Goal: Task Accomplishment & Management: Manage account settings

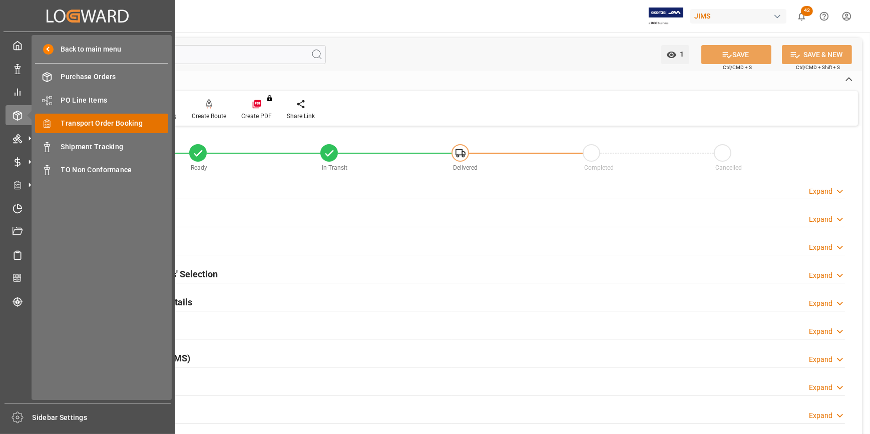
click at [105, 120] on span "Transport Order Booking" at bounding box center [115, 123] width 108 height 11
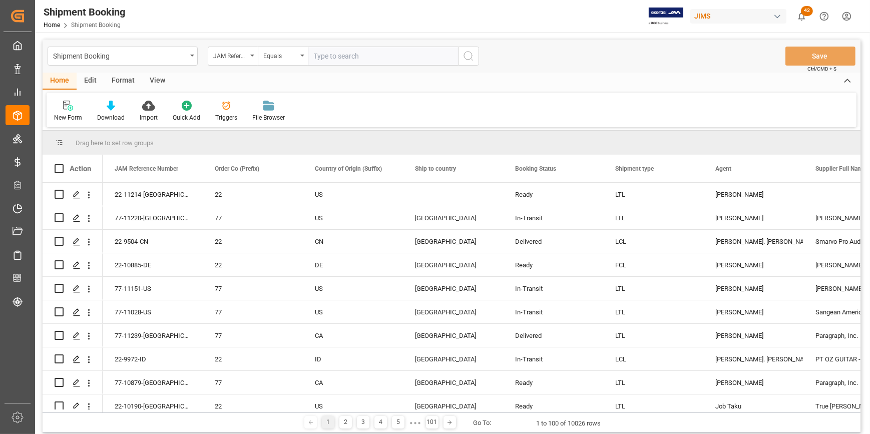
click at [335, 58] on input "text" at bounding box center [383, 56] width 150 height 19
type input "22-10839-KR"
click at [467, 61] on icon "search button" at bounding box center [469, 56] width 12 height 12
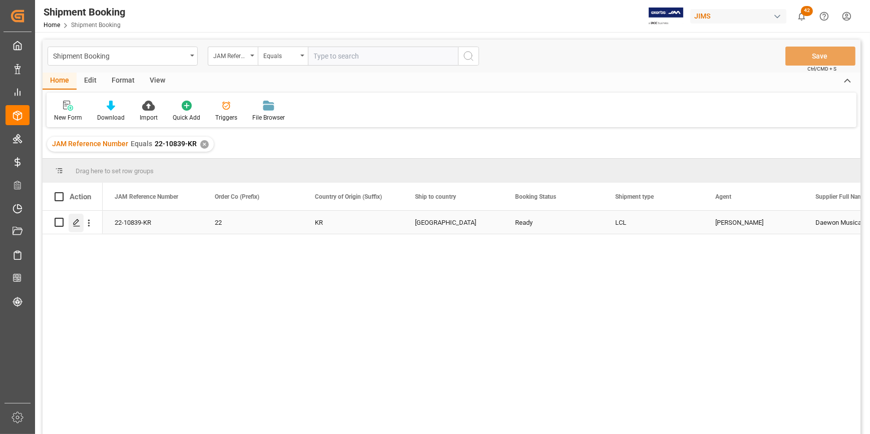
click at [75, 224] on icon "Press SPACE to select this row." at bounding box center [77, 223] width 8 height 8
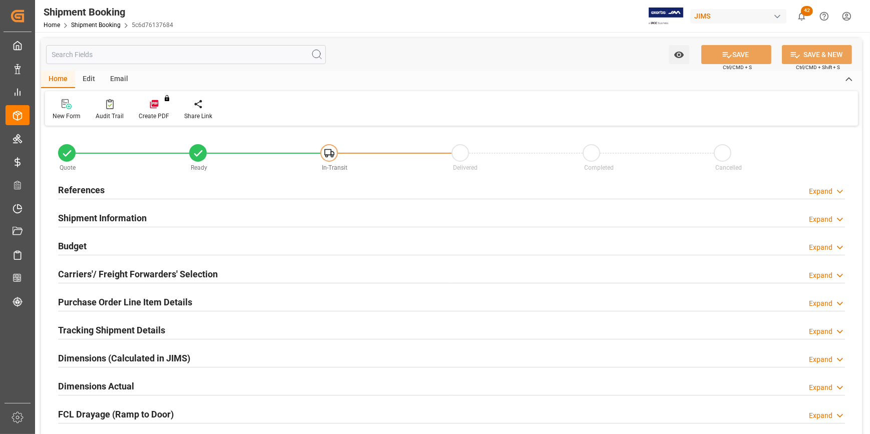
type input "0"
type input "30"
type input "72.2778"
type input "2544.1786"
type input "2000"
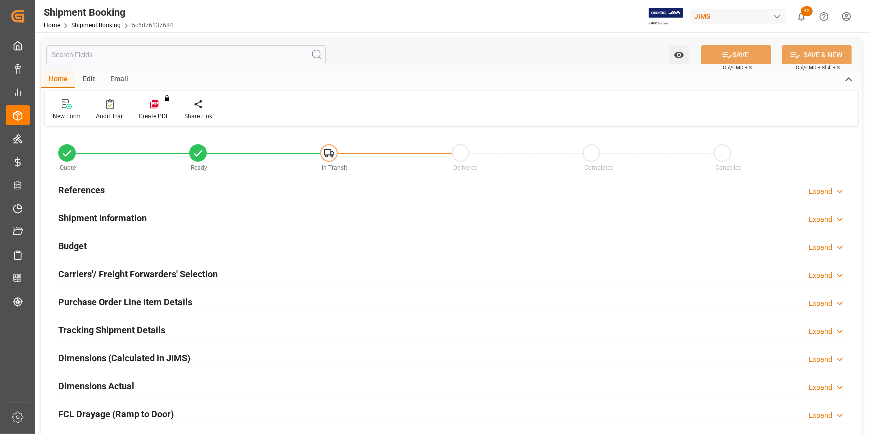
type input "57822.24"
type input "[DATE]"
click at [67, 184] on h2 "References" at bounding box center [81, 190] width 47 height 14
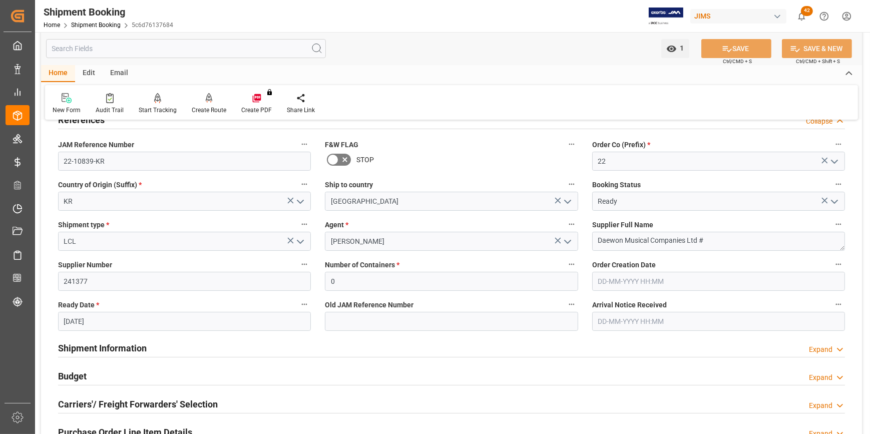
scroll to position [91, 0]
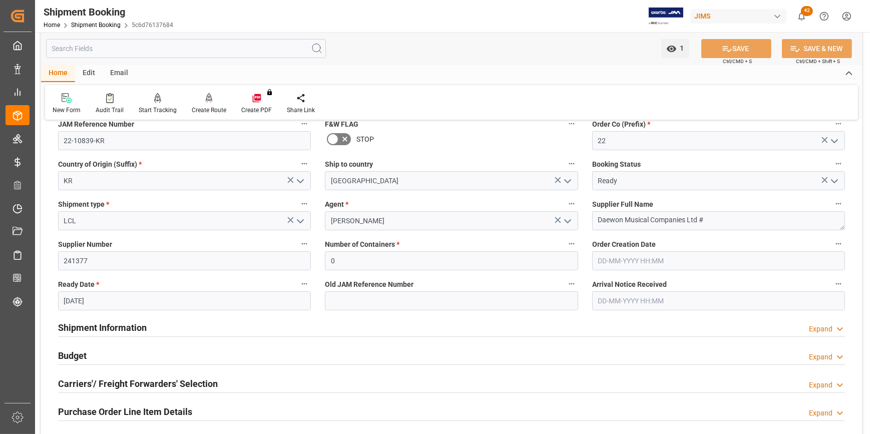
click at [98, 325] on h2 "Shipment Information" at bounding box center [102, 328] width 89 height 14
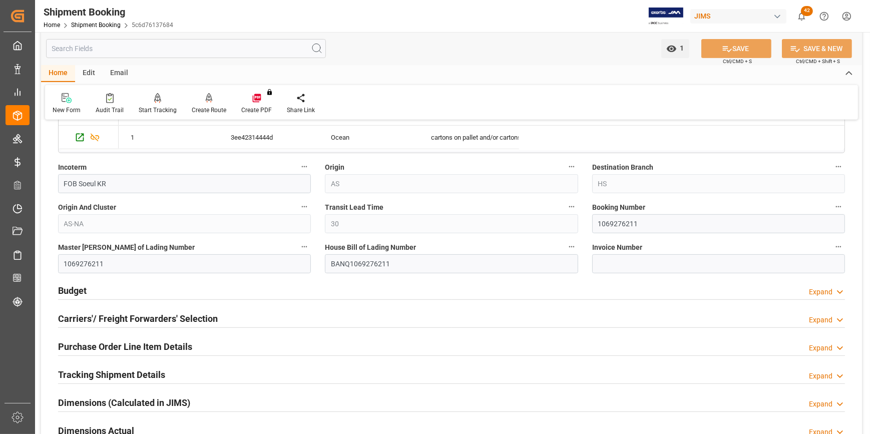
scroll to position [591, 0]
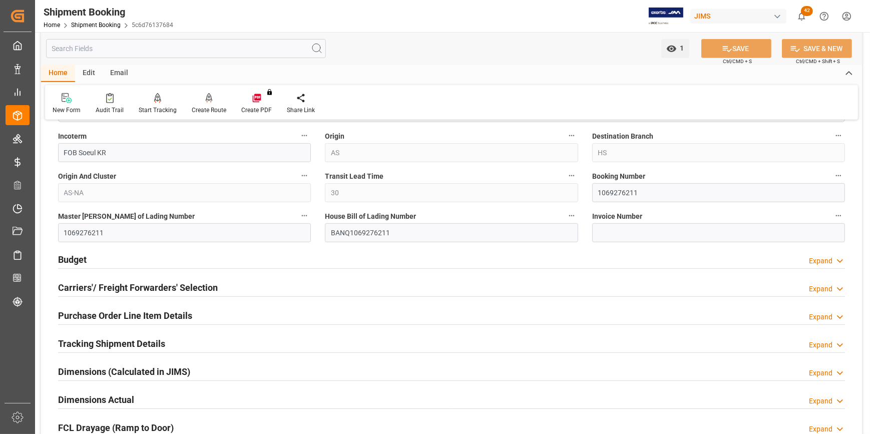
click at [74, 262] on h2 "Budget" at bounding box center [72, 260] width 29 height 14
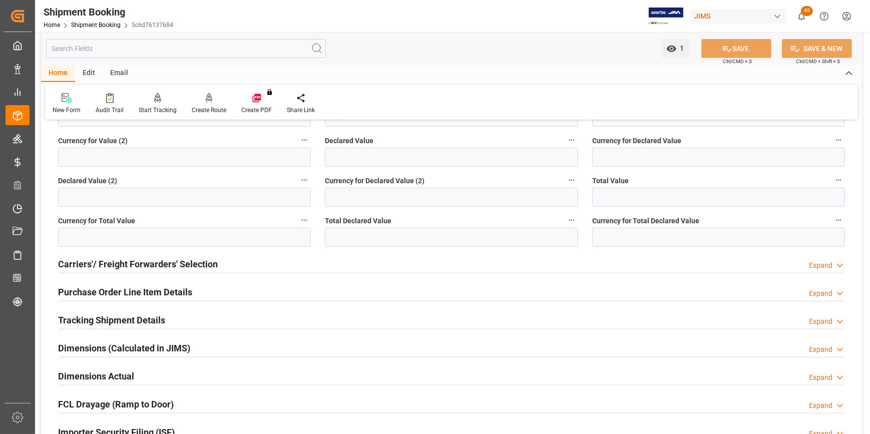
scroll to position [865, 0]
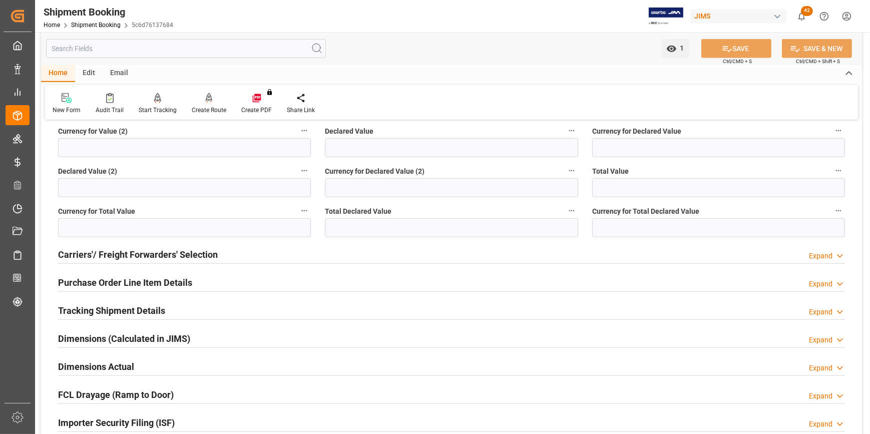
click at [119, 254] on h2 "Carriers'/ Freight Forwarders' Selection" at bounding box center [138, 255] width 160 height 14
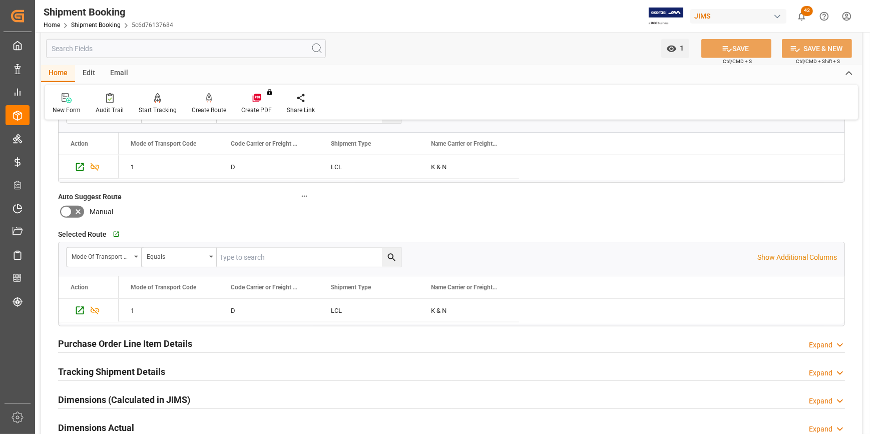
scroll to position [1092, 0]
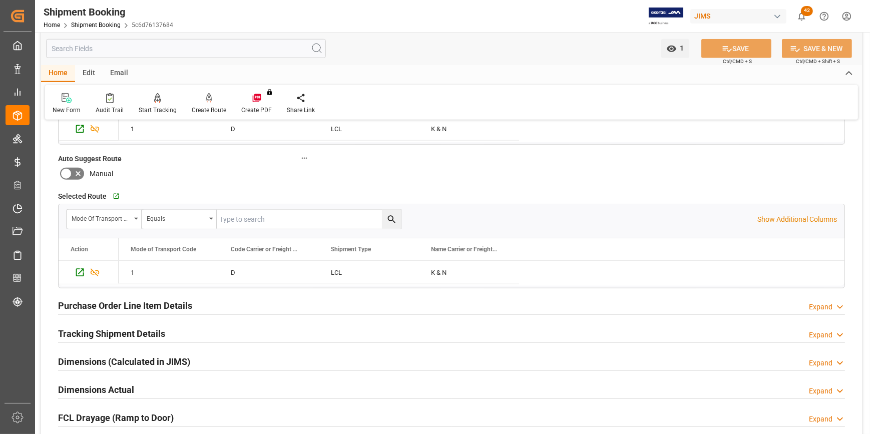
click at [106, 299] on h2 "Purchase Order Line Item Details" at bounding box center [125, 306] width 134 height 14
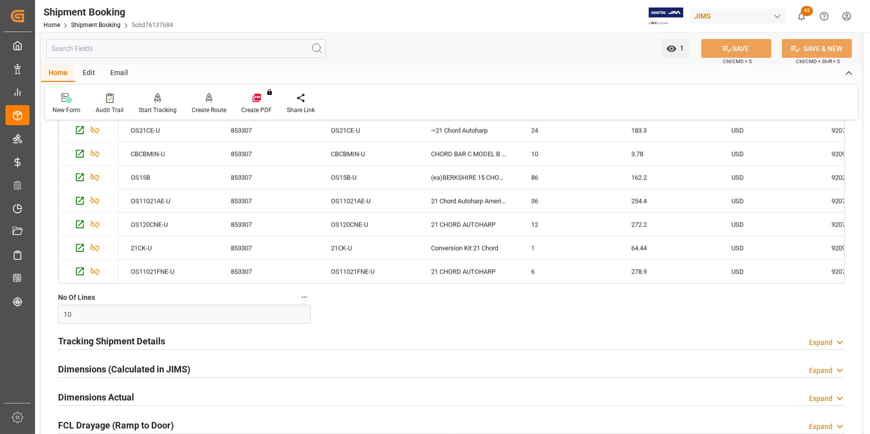
scroll to position [1411, 0]
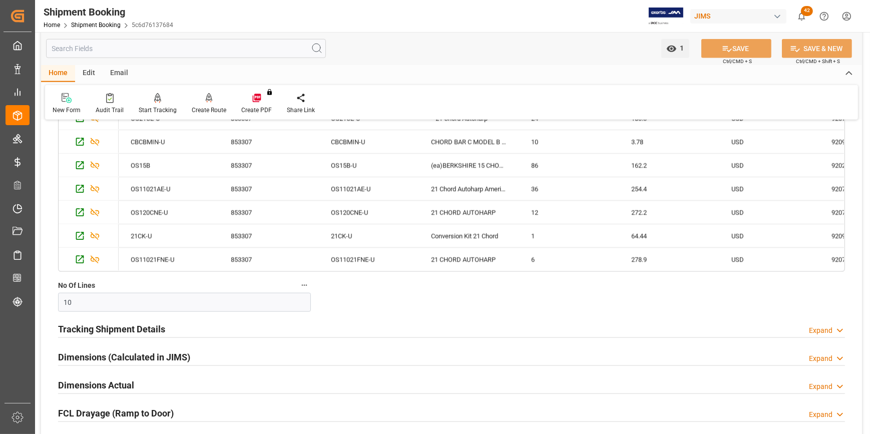
click at [106, 328] on h2 "Tracking Shipment Details" at bounding box center [111, 330] width 107 height 14
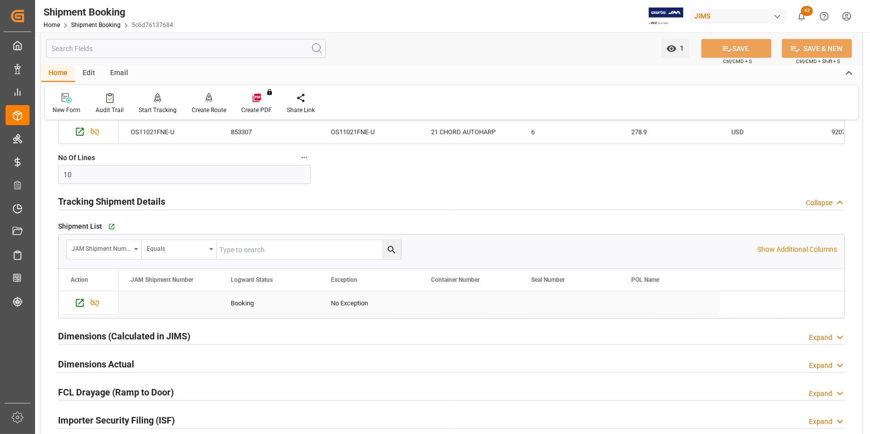
scroll to position [1593, 0]
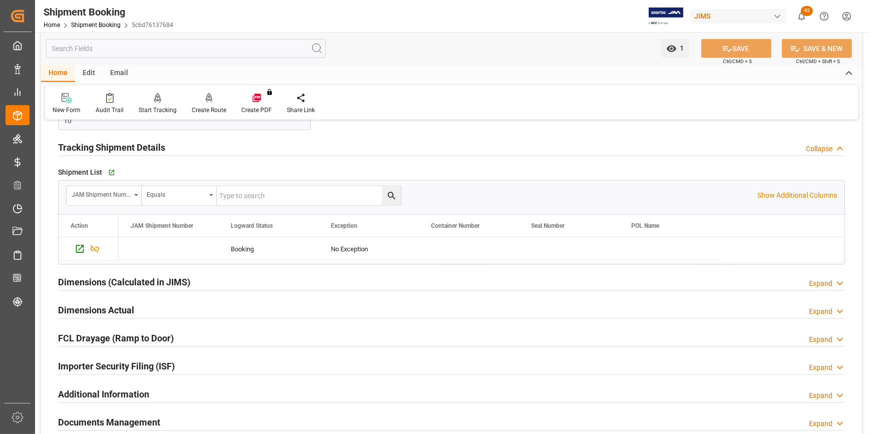
drag, startPoint x: 131, startPoint y: 414, endPoint x: 131, endPoint y: 400, distance: 14.0
click at [131, 412] on div "Documents Management" at bounding box center [109, 421] width 102 height 19
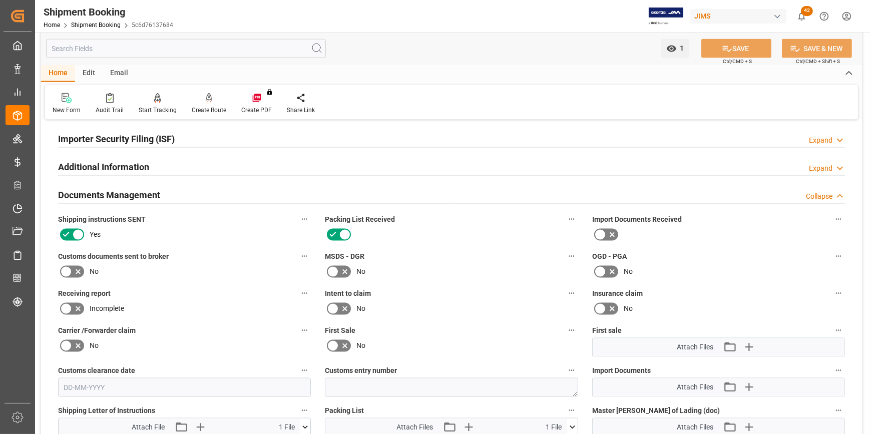
scroll to position [1821, 0]
click at [599, 229] on icon at bounding box center [600, 234] width 12 height 12
click at [0, 0] on input "checkbox" at bounding box center [0, 0] width 0 height 0
click at [600, 269] on icon at bounding box center [600, 271] width 12 height 12
click at [0, 0] on input "checkbox" at bounding box center [0, 0] width 0 height 0
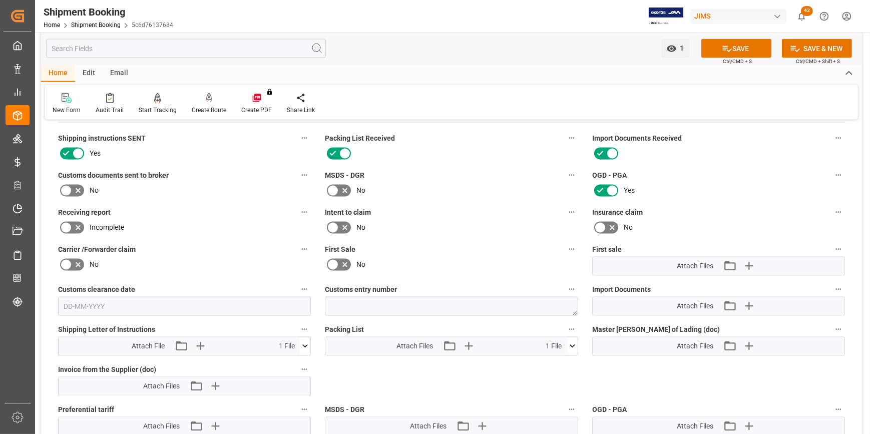
scroll to position [1912, 0]
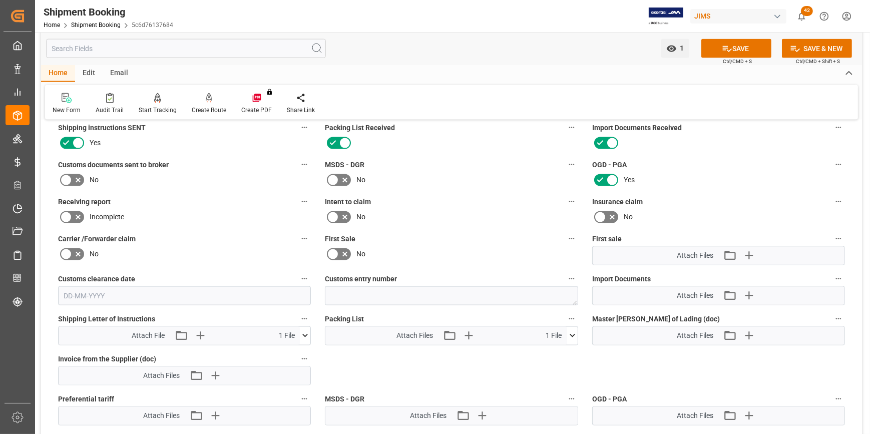
click at [571, 331] on icon at bounding box center [572, 336] width 11 height 11
click at [557, 351] on icon at bounding box center [556, 355] width 11 height 11
click at [481, 334] on icon "button" at bounding box center [482, 336] width 10 height 10
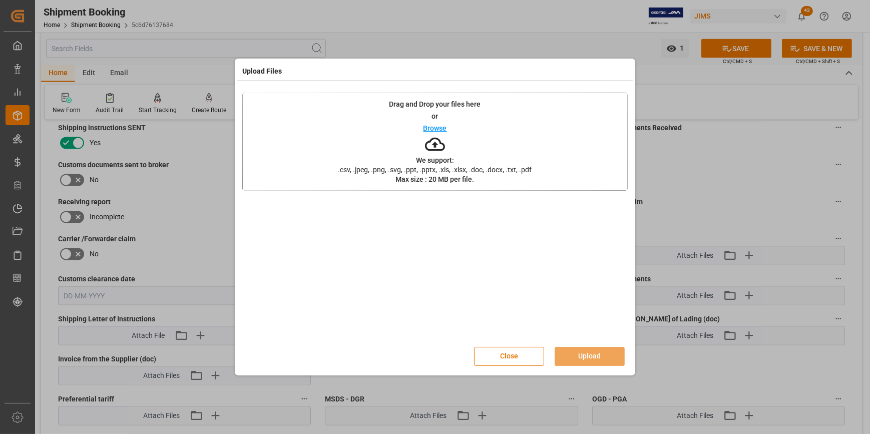
drag, startPoint x: 525, startPoint y: 354, endPoint x: 514, endPoint y: 340, distance: 17.8
click at [523, 354] on button "Close" at bounding box center [509, 356] width 70 height 19
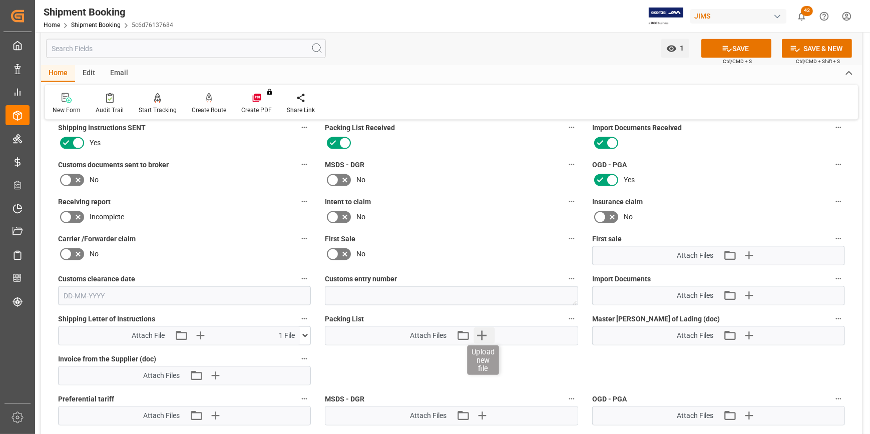
click at [483, 335] on icon "button" at bounding box center [482, 336] width 16 height 16
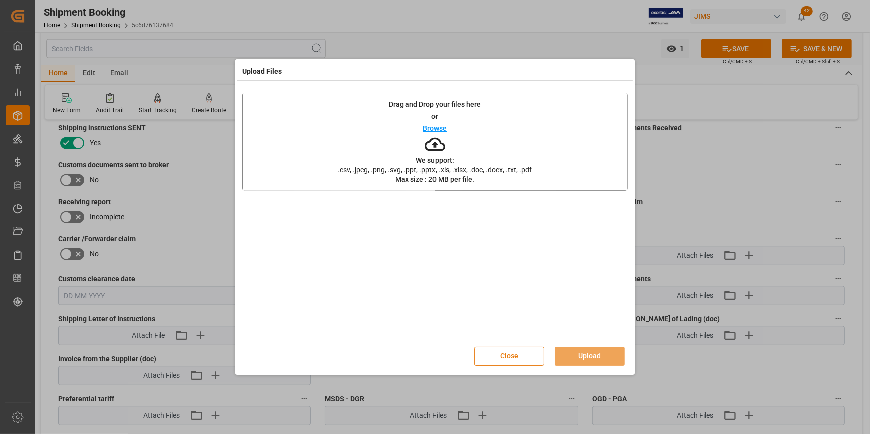
click at [517, 359] on button "Close" at bounding box center [509, 356] width 70 height 19
